Goal: Subscribe to service/newsletter

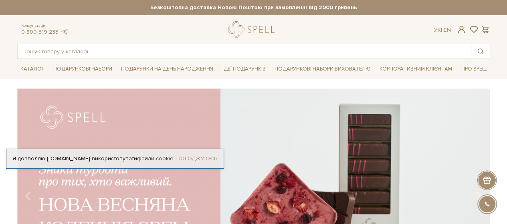
click at [185, 159] on link "Погоджуюсь" at bounding box center [196, 158] width 41 height 7
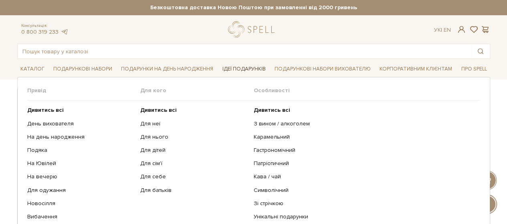
click at [243, 63] on link "Ідеї подарунків" at bounding box center [244, 69] width 50 height 12
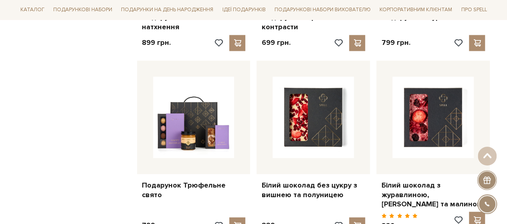
scroll to position [641, 0]
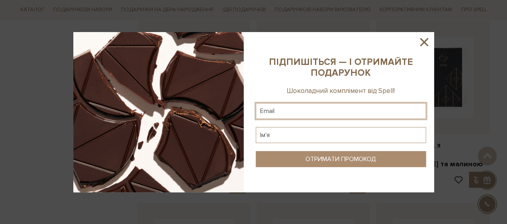
click at [268, 112] on input "text" at bounding box center [341, 111] width 170 height 16
type input "[EMAIL_ADDRESS][DOMAIN_NAME]"
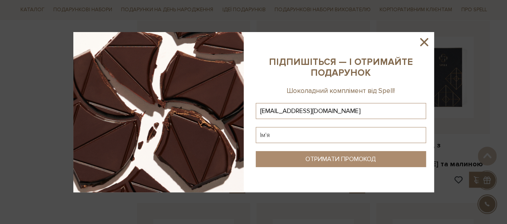
type input "[EMAIL_ADDRESS][DOMAIN_NAME]"
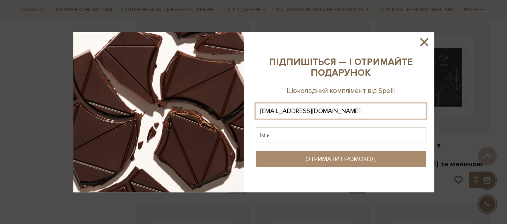
click at [296, 139] on input "text" at bounding box center [341, 135] width 170 height 16
type input "Ч"
type input "[PERSON_NAME]"
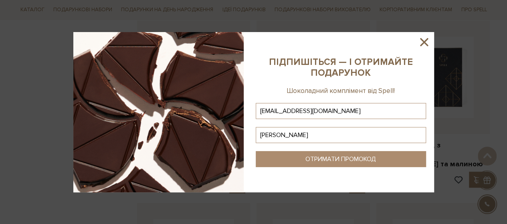
click at [421, 42] on icon at bounding box center [424, 42] width 14 height 14
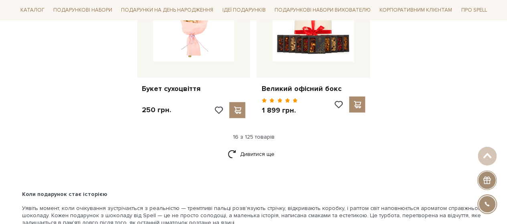
scroll to position [1082, 0]
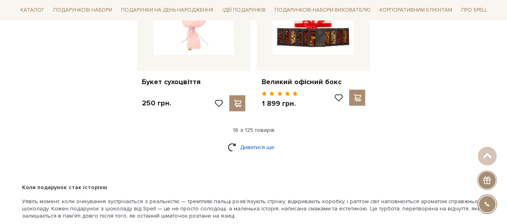
click at [252, 140] on link "Дивитися ще" at bounding box center [254, 147] width 52 height 14
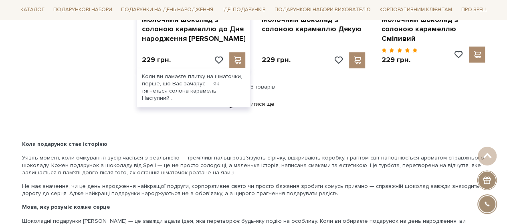
scroll to position [1963, 0]
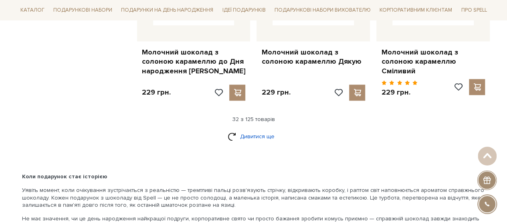
click at [250, 129] on link "Дивитися ще" at bounding box center [254, 136] width 52 height 14
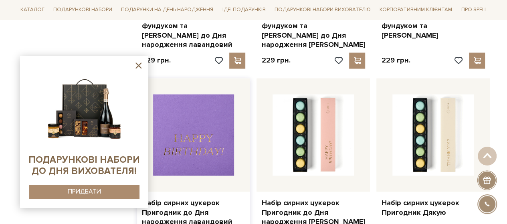
scroll to position [2243, 0]
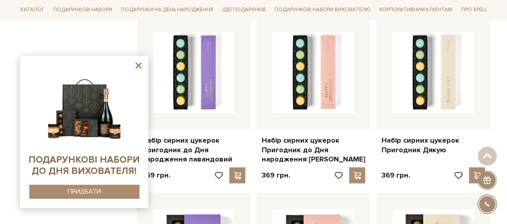
click at [139, 66] on icon at bounding box center [138, 65] width 6 height 6
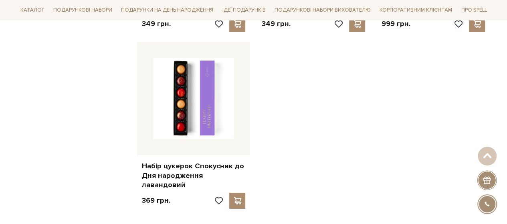
scroll to position [3004, 0]
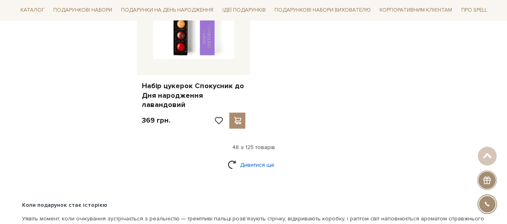
click at [264, 158] on link "Дивитися ще" at bounding box center [254, 165] width 52 height 14
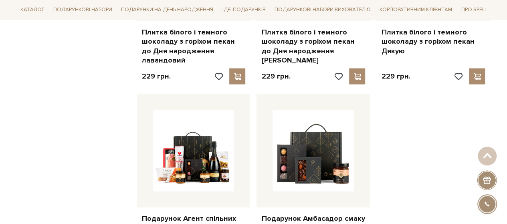
scroll to position [3926, 0]
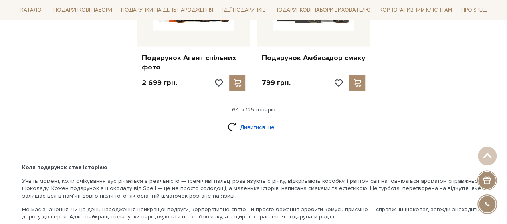
click at [257, 120] on link "Дивитися ще" at bounding box center [254, 127] width 52 height 14
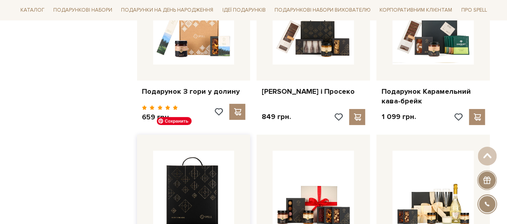
scroll to position [4687, 0]
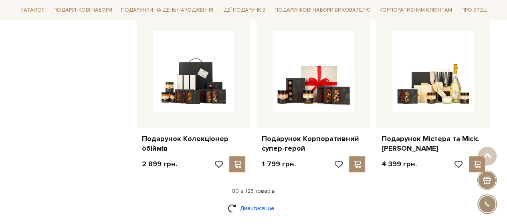
click at [251, 201] on link "Дивитися ще" at bounding box center [254, 208] width 52 height 14
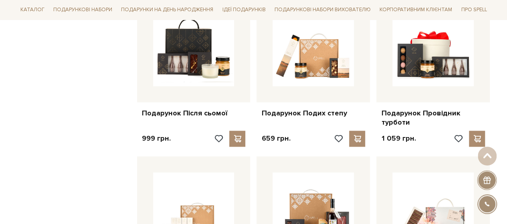
scroll to position [5127, 0]
